Goal: Task Accomplishment & Management: Use online tool/utility

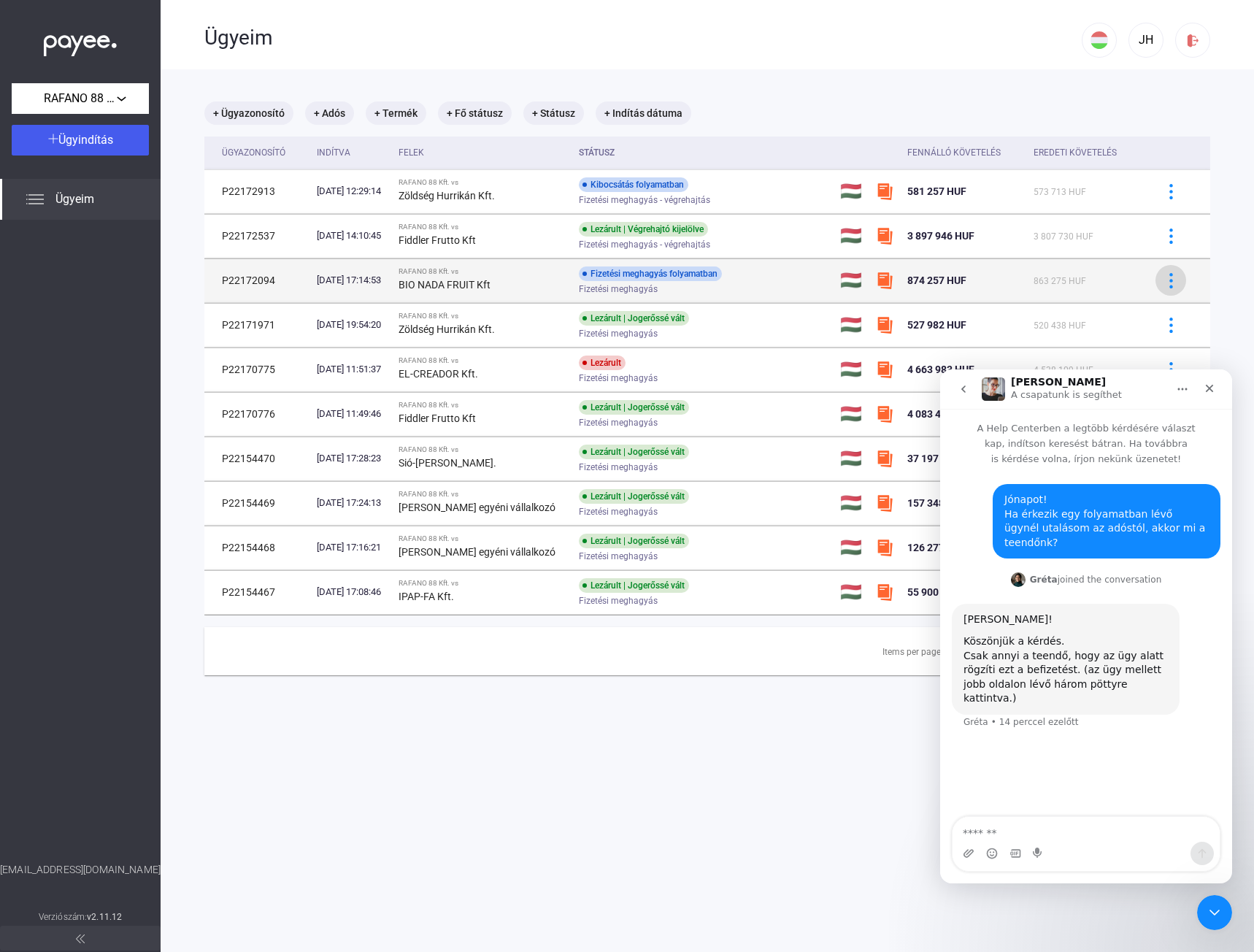
click at [1164, 281] on img at bounding box center [1171, 281] width 15 height 15
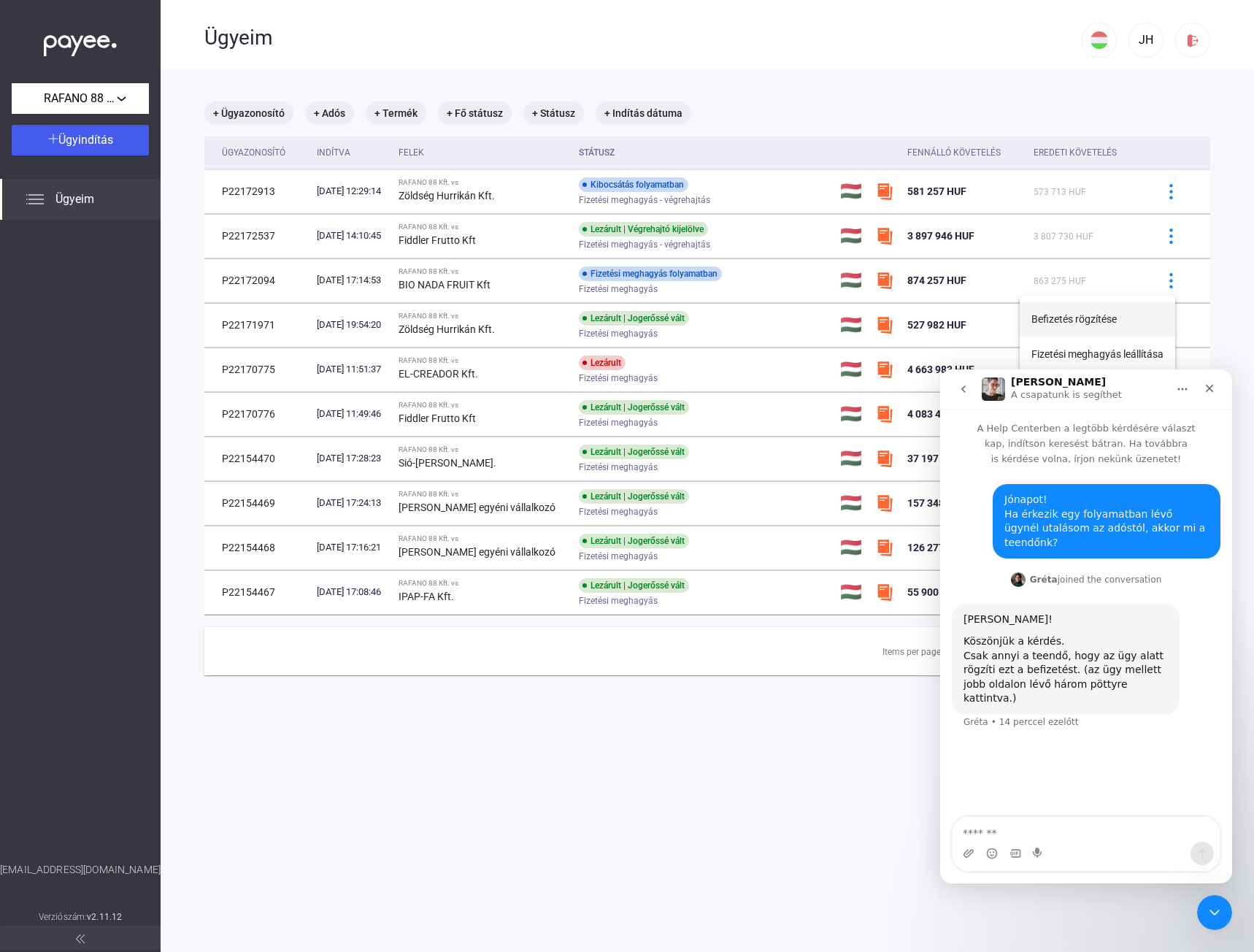
click at [1092, 319] on button "Befizetés rögzítése" at bounding box center [1097, 319] width 156 height 35
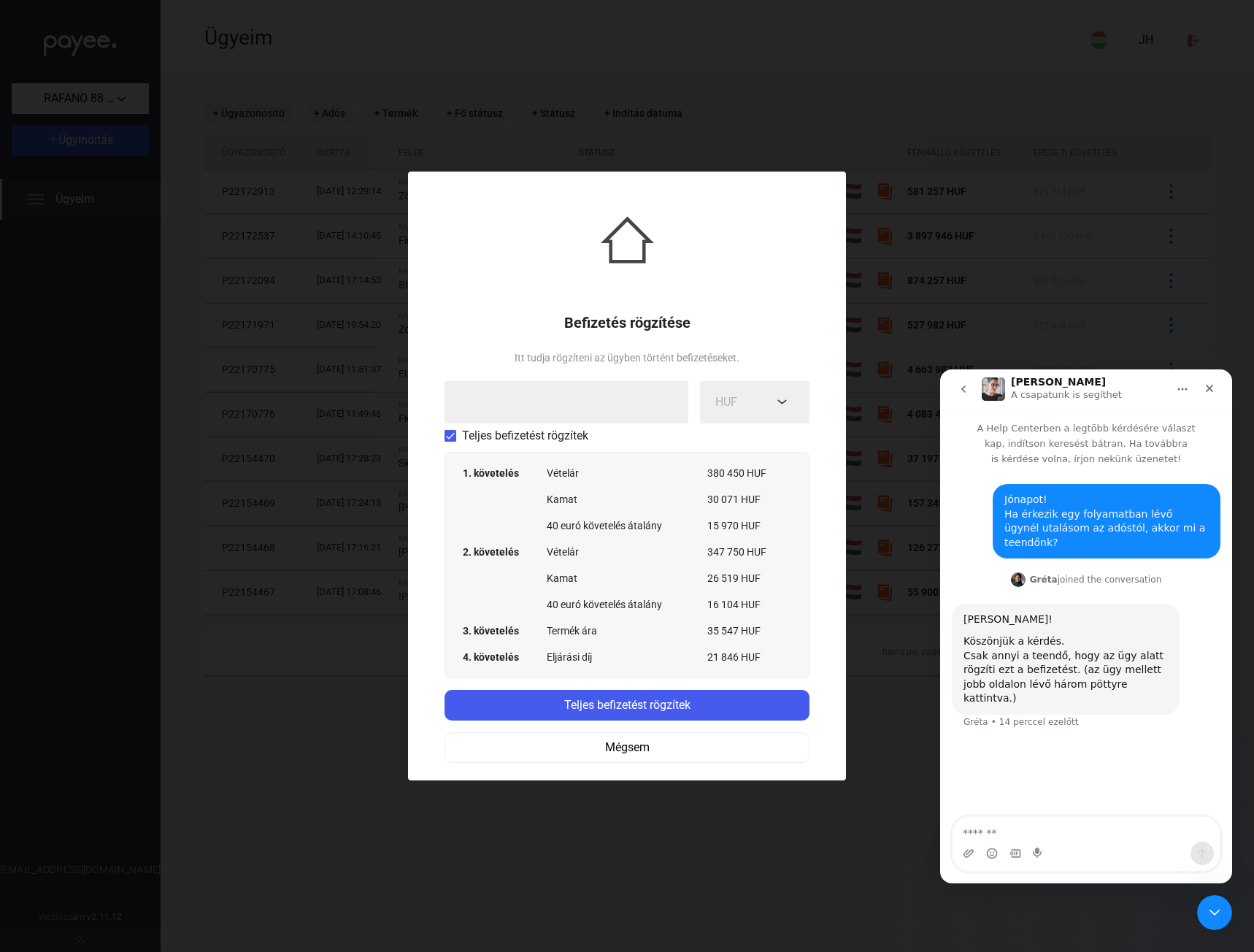
drag, startPoint x: 621, startPoint y: 749, endPoint x: 816, endPoint y: 342, distance: 451.3
click at [816, 342] on div "Befizetés rögzítése Itt tudja rögzíteni az ügyben történt befizetéseket. HUF Te…" at bounding box center [627, 476] width 438 height 609
click at [1211, 383] on icon "Bezárás" at bounding box center [1210, 388] width 12 height 12
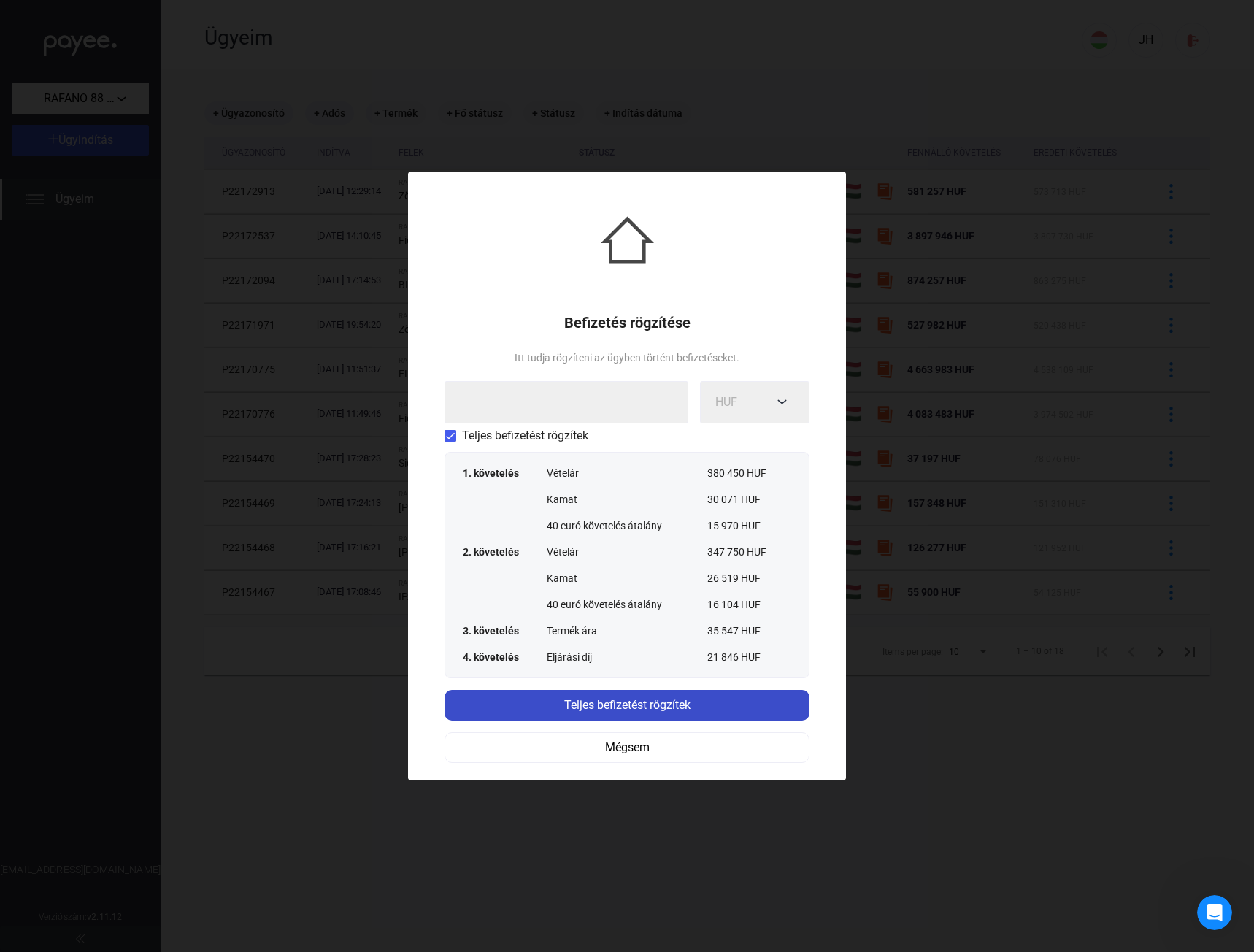
click at [625, 695] on button "Teljes befizetést rögzítek" at bounding box center [627, 705] width 365 height 31
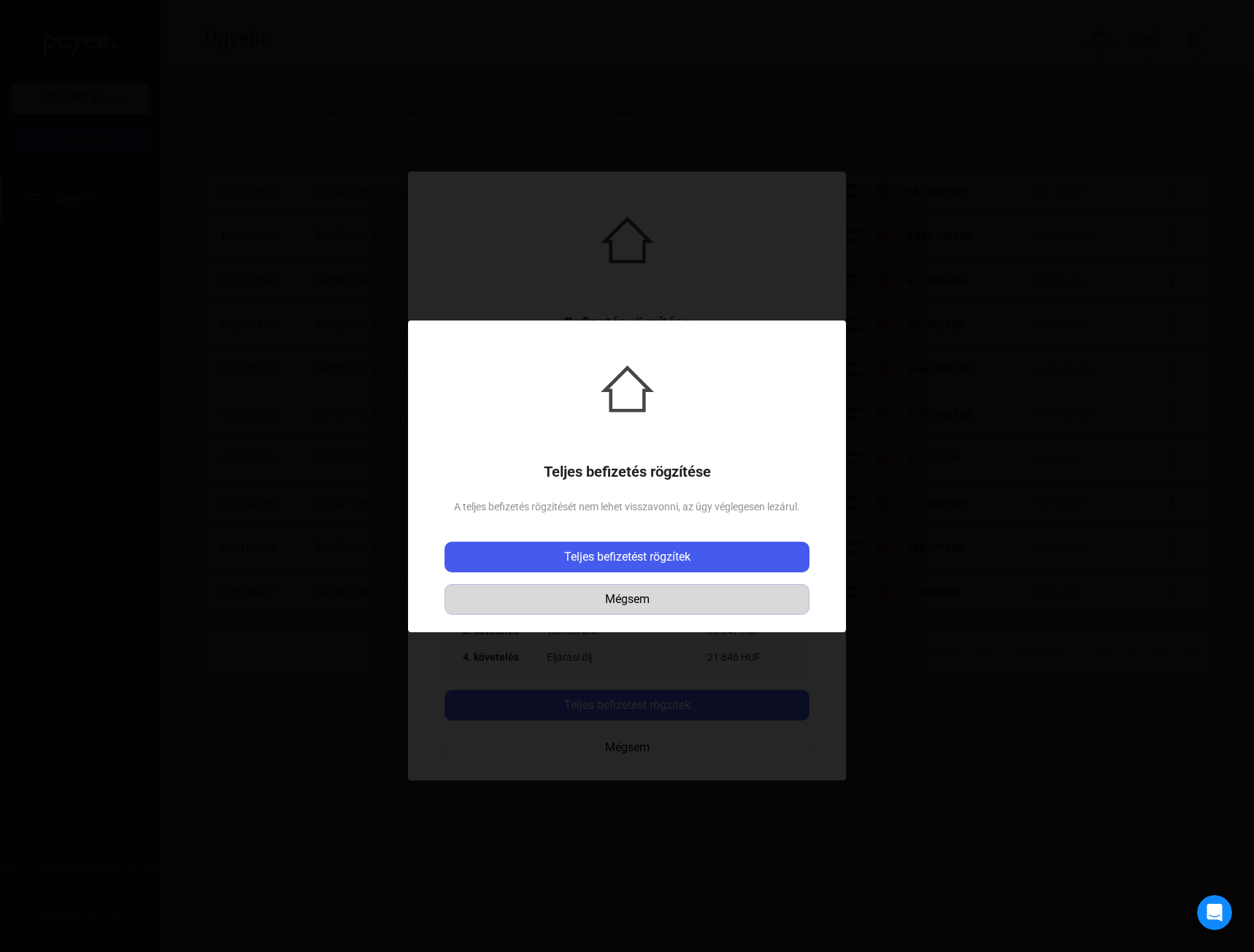
click at [648, 597] on div "Mégsem" at bounding box center [627, 599] width 355 height 17
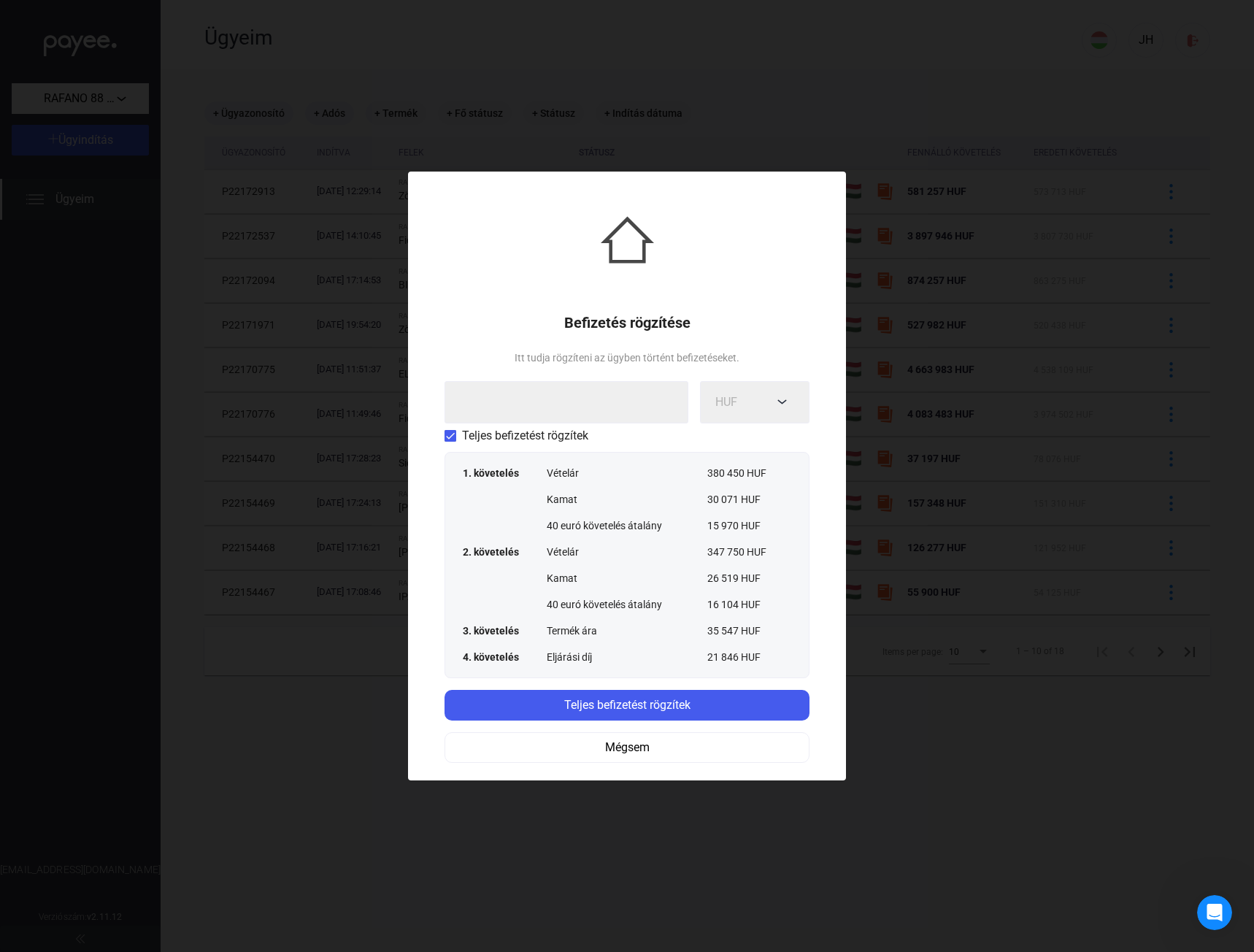
click at [938, 312] on div at bounding box center [627, 476] width 1254 height 952
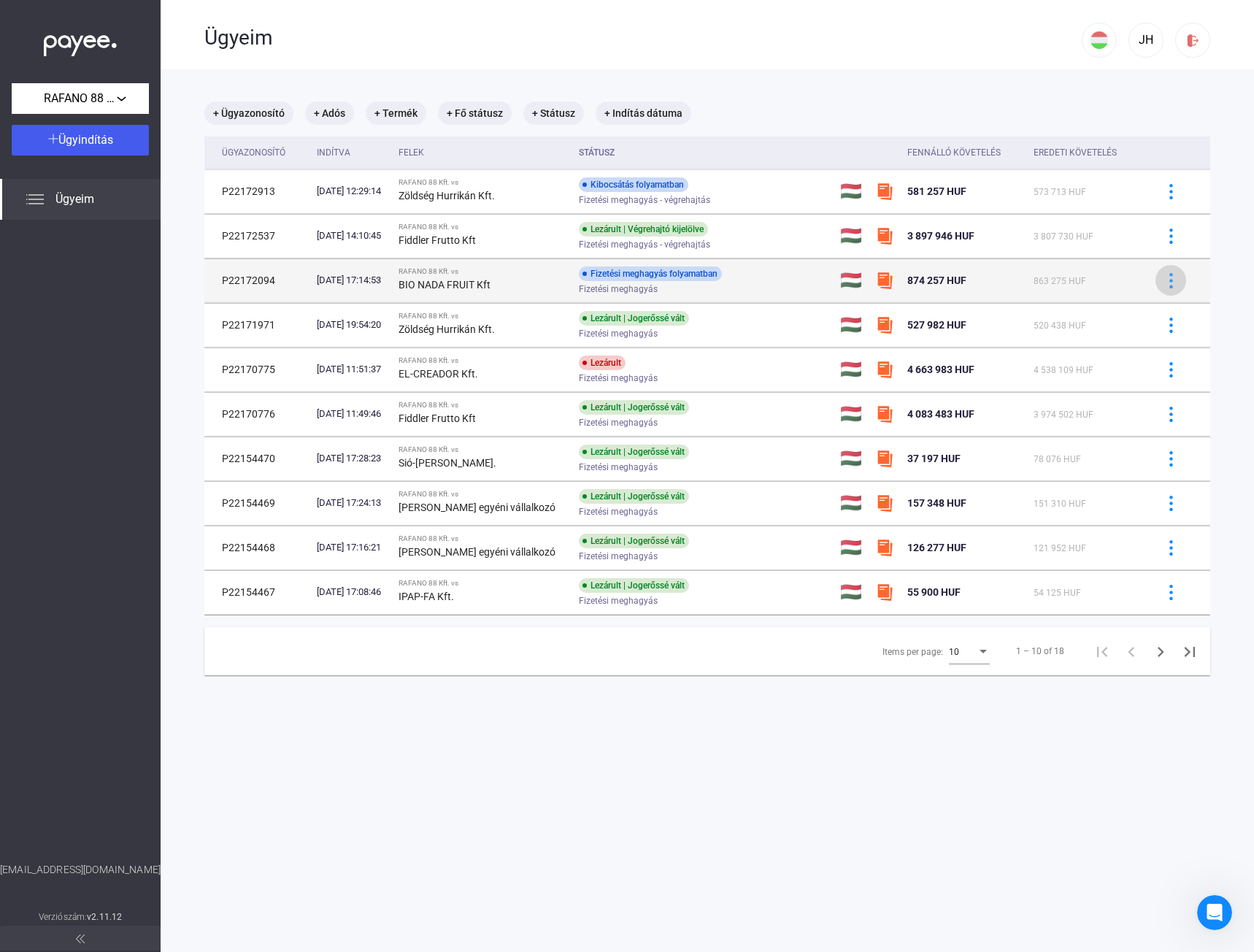
click at [1164, 274] on img at bounding box center [1171, 281] width 15 height 15
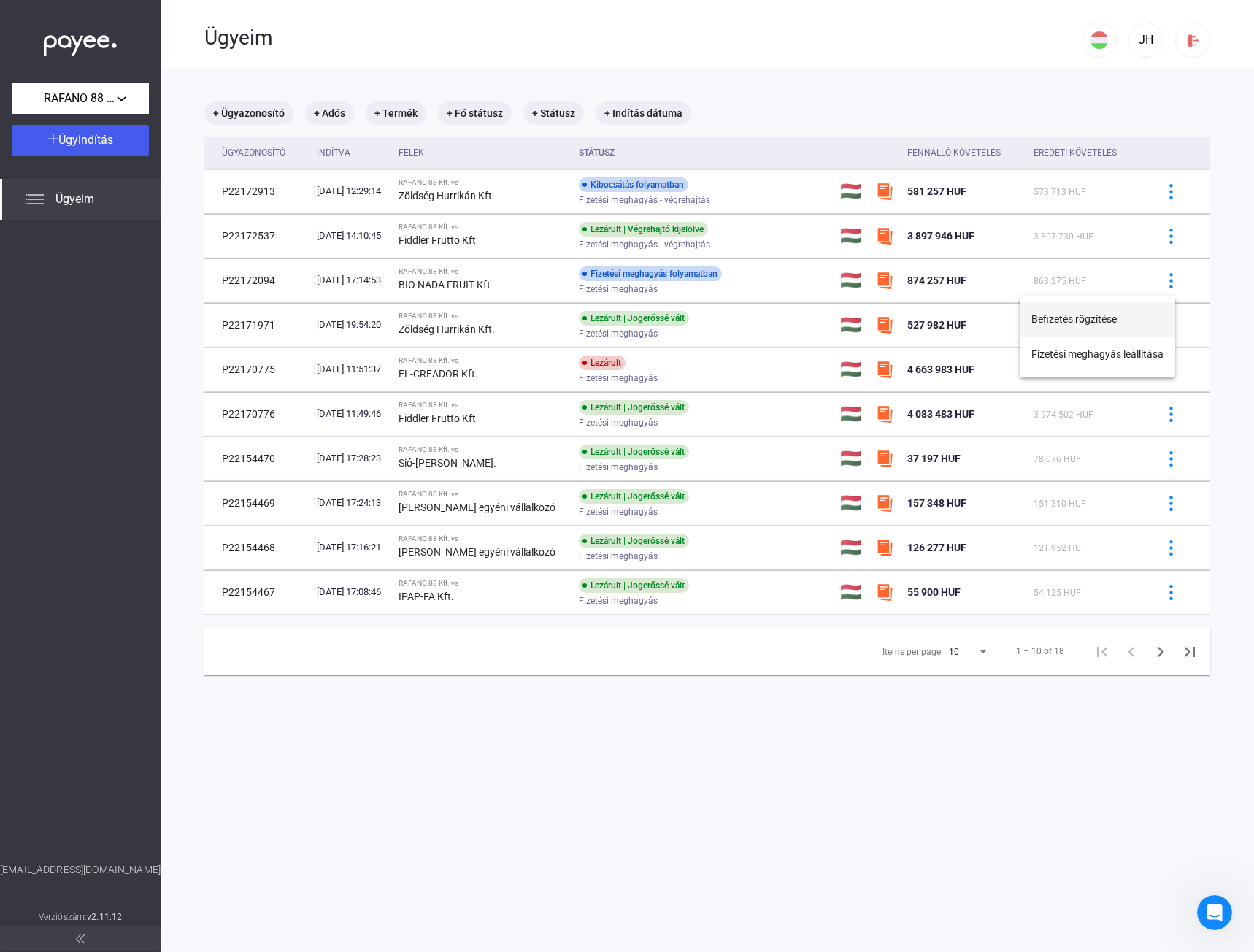
click at [1095, 318] on button "Befizetés rögzítése" at bounding box center [1097, 319] width 156 height 35
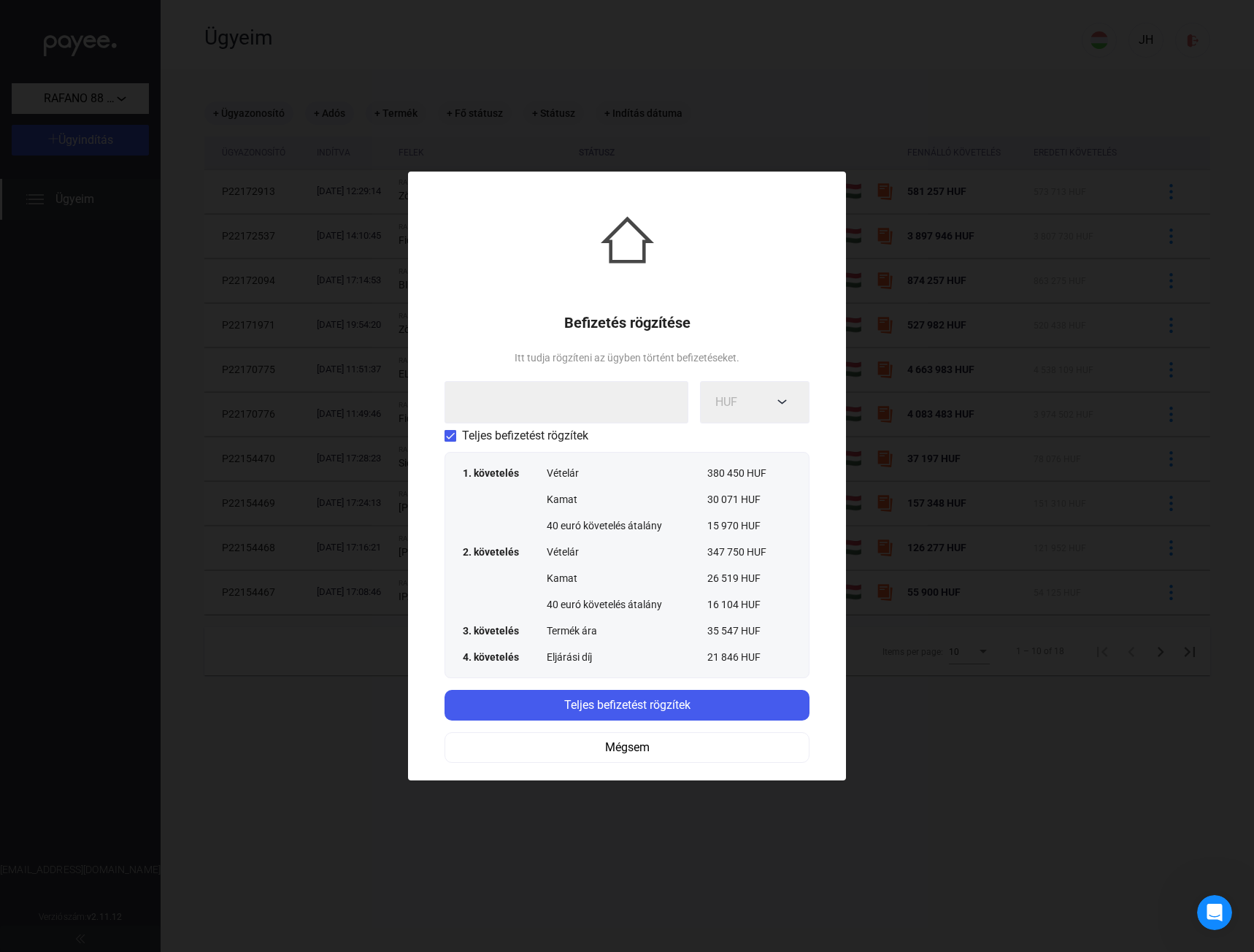
click at [447, 436] on span at bounding box center [451, 435] width 12 height 12
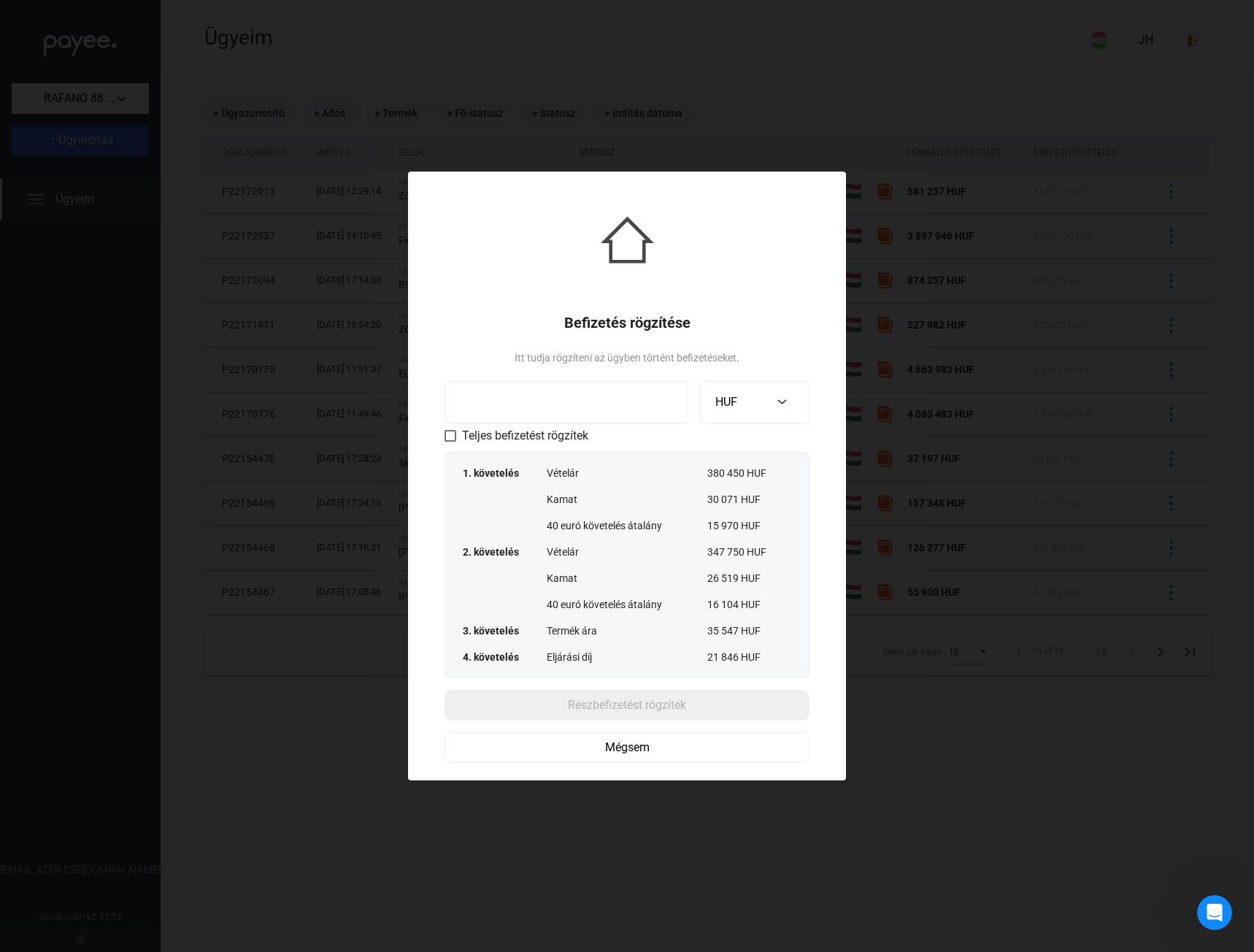
click at [511, 473] on div "1. követelés" at bounding box center [504, 473] width 84 height 14
click at [700, 476] on div "Vételár" at bounding box center [627, 473] width 160 height 14
click at [779, 405] on button "HUF" at bounding box center [755, 403] width 110 height 42
click at [779, 405] on div at bounding box center [627, 476] width 1254 height 952
click at [585, 400] on input at bounding box center [567, 403] width 244 height 42
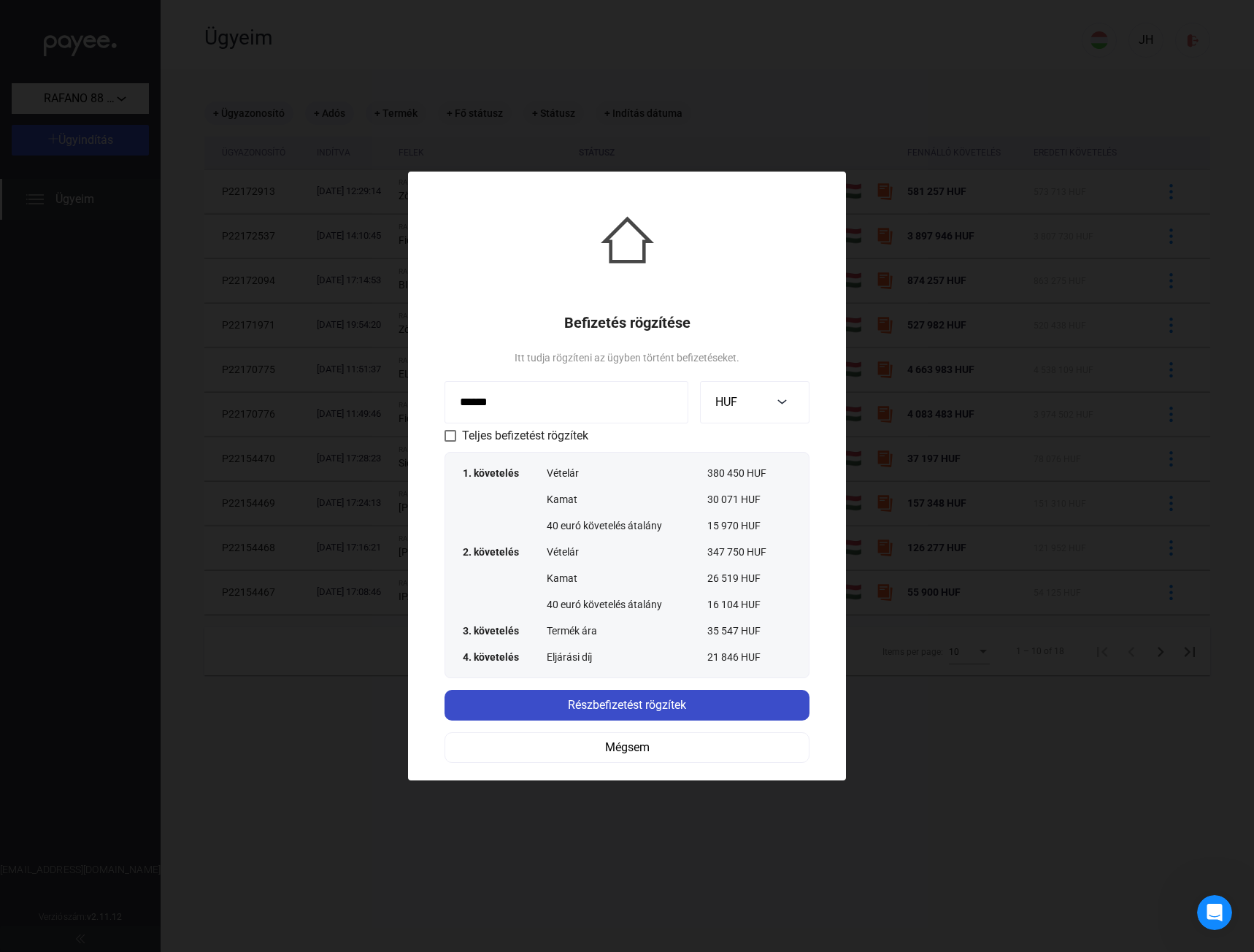
type input "******"
click at [663, 707] on div "Részbefizetést rögzítek" at bounding box center [627, 705] width 357 height 17
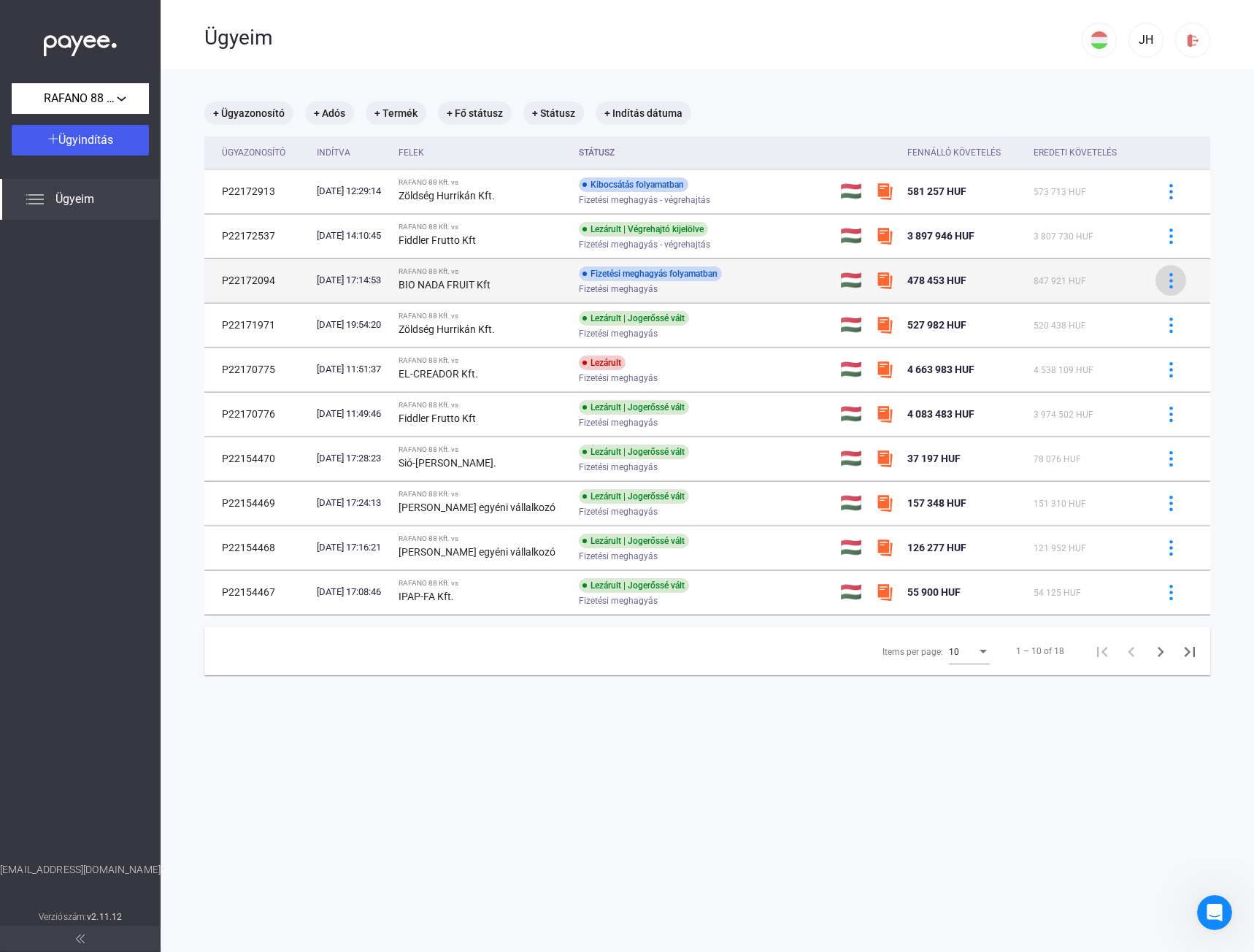
click at [1164, 282] on img at bounding box center [1171, 281] width 15 height 15
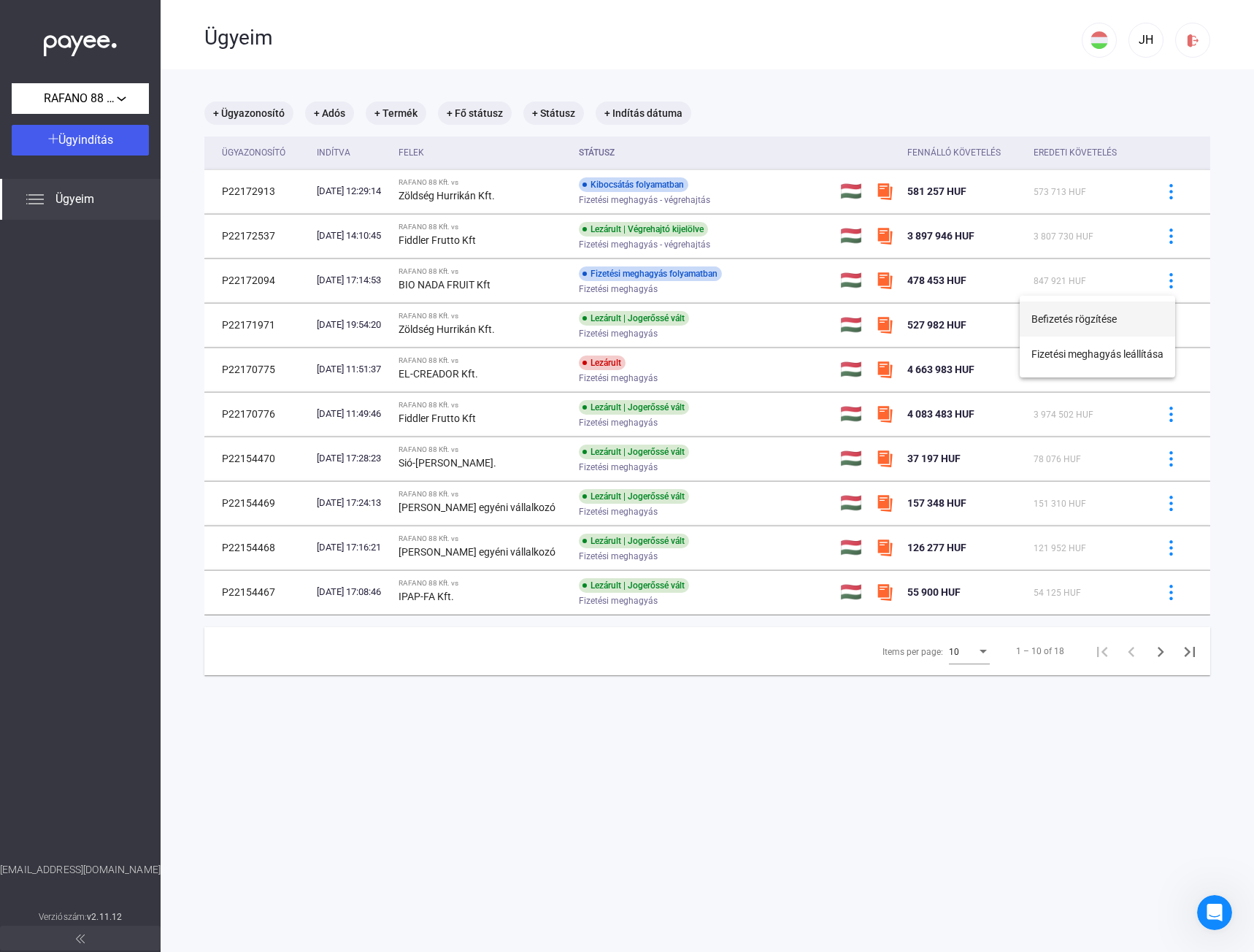
click at [1096, 315] on button "Befizetés rögzítése" at bounding box center [1097, 319] width 156 height 35
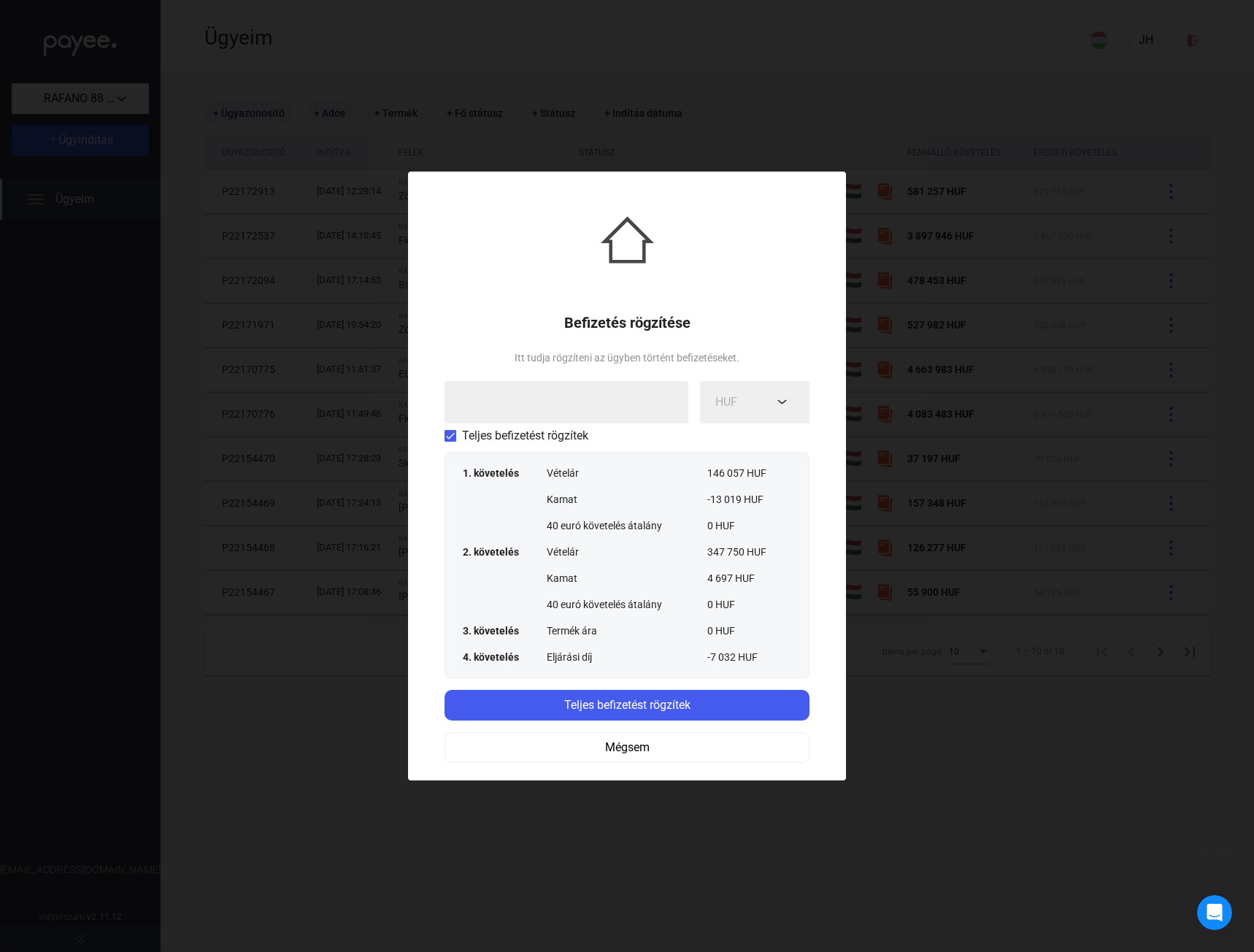
click at [932, 478] on div at bounding box center [627, 476] width 1254 height 952
